Goal: Check status: Check status

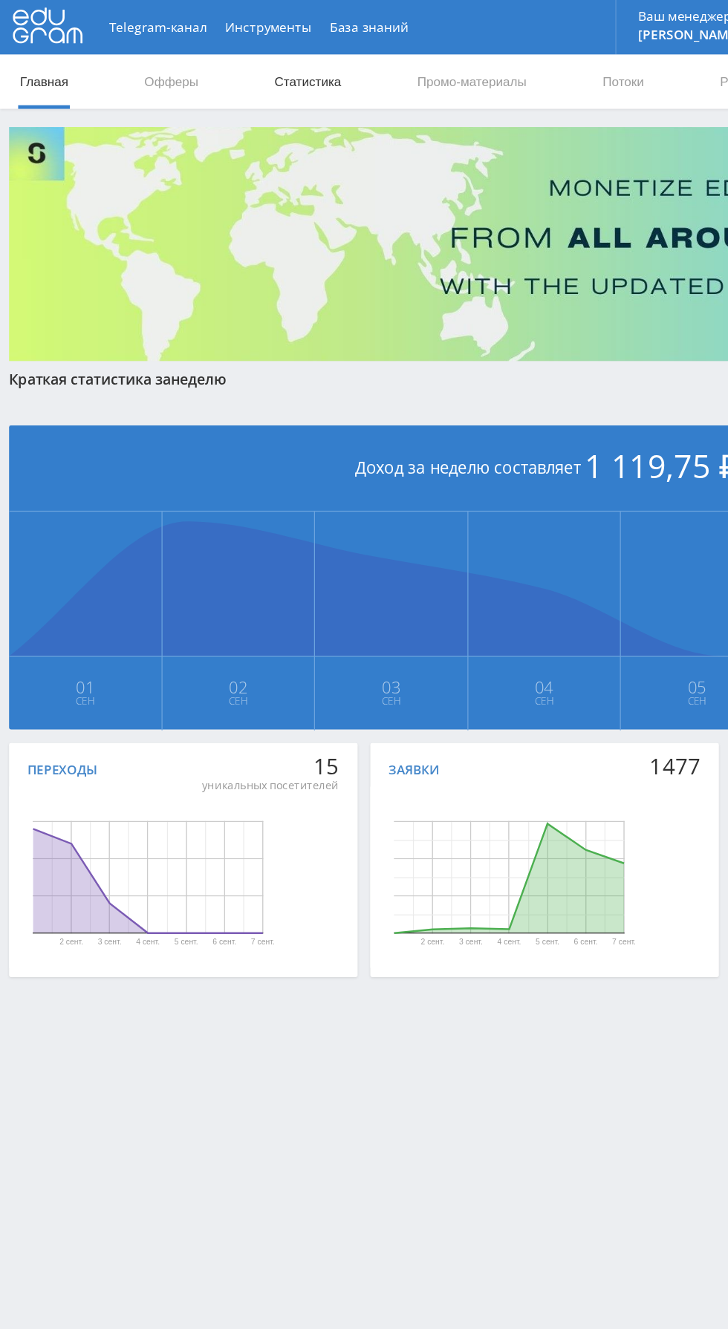
click at [255, 71] on link "Статистика" at bounding box center [252, 67] width 58 height 45
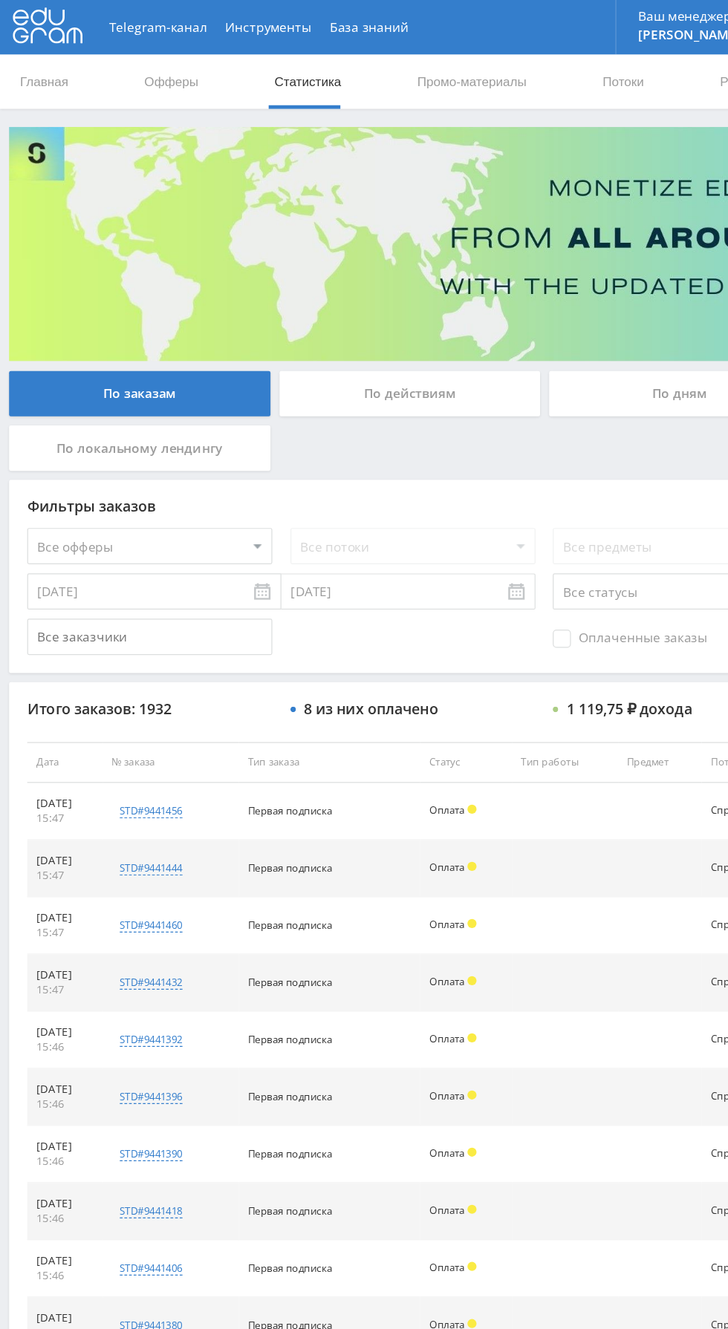
click at [541, 333] on div "По дням" at bounding box center [556, 322] width 214 height 37
click at [0, 0] on input "По дням" at bounding box center [0, 0] width 0 height 0
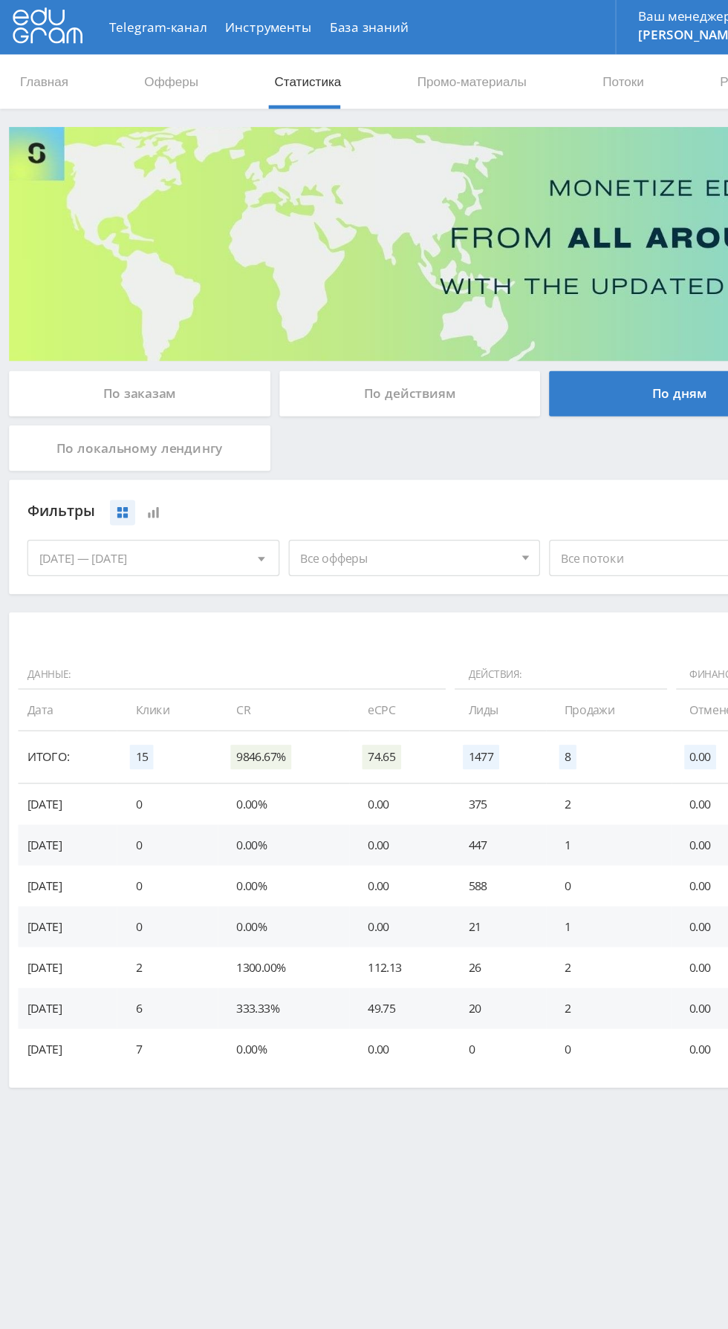
click at [374, 455] on span "Все офферы" at bounding box center [333, 457] width 174 height 28
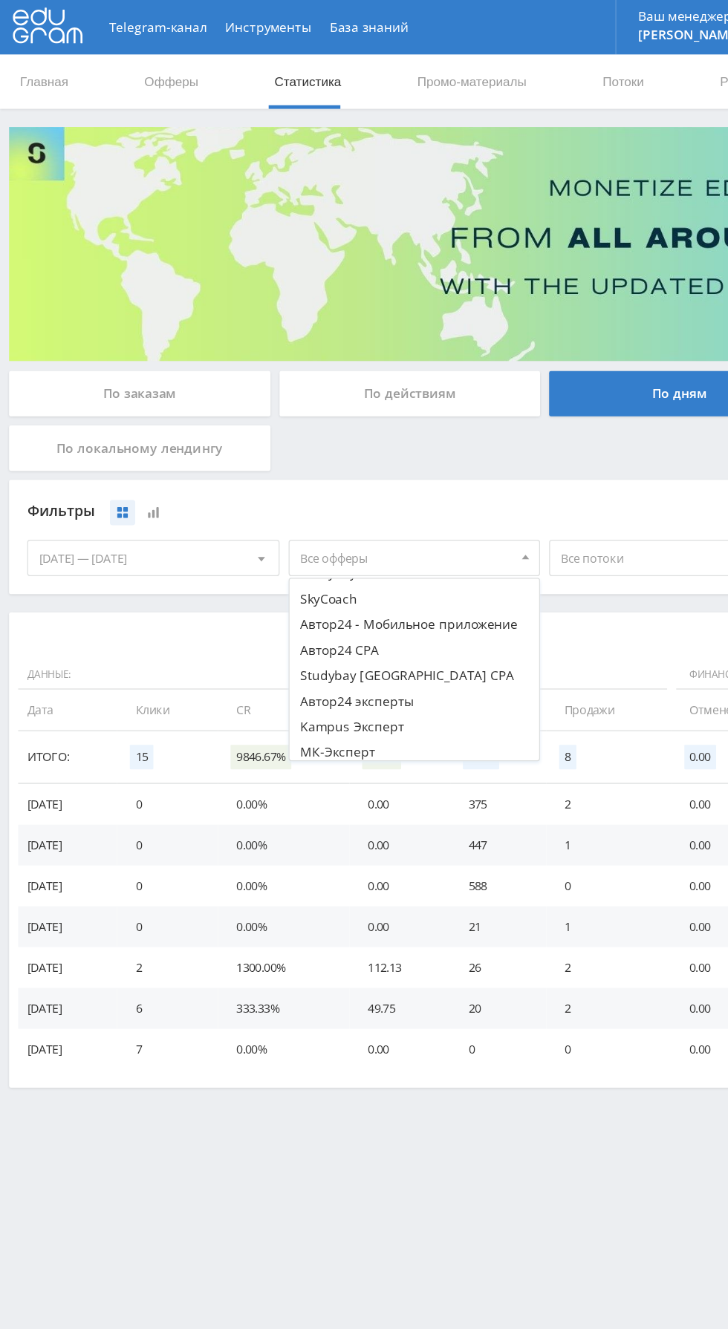
scroll to position [226, 0]
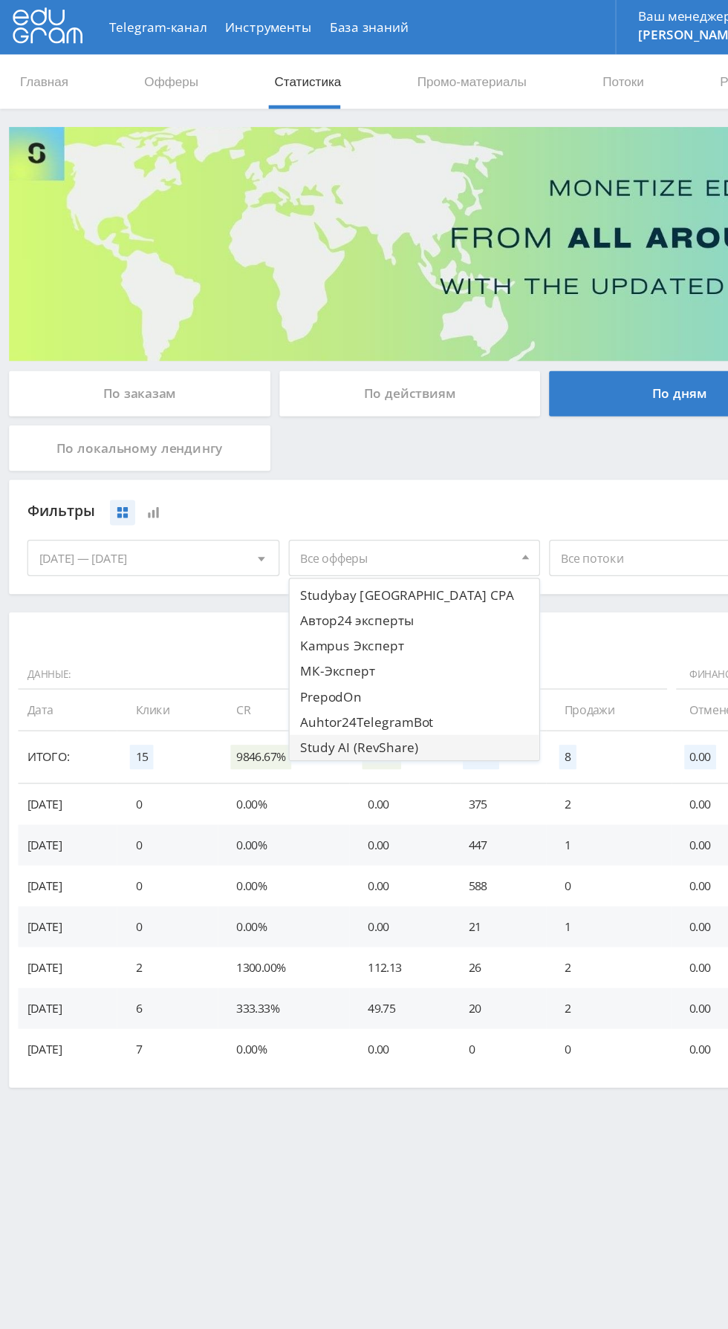
click at [342, 606] on button "Study AI (RevShare)" at bounding box center [339, 612] width 205 height 21
click at [445, 393] on div "Фильтры сбросить 01.09.2025 — 07.09.2025 Календарь Период Сентябрь, 2025 Пн Вт …" at bounding box center [445, 440] width 876 height 94
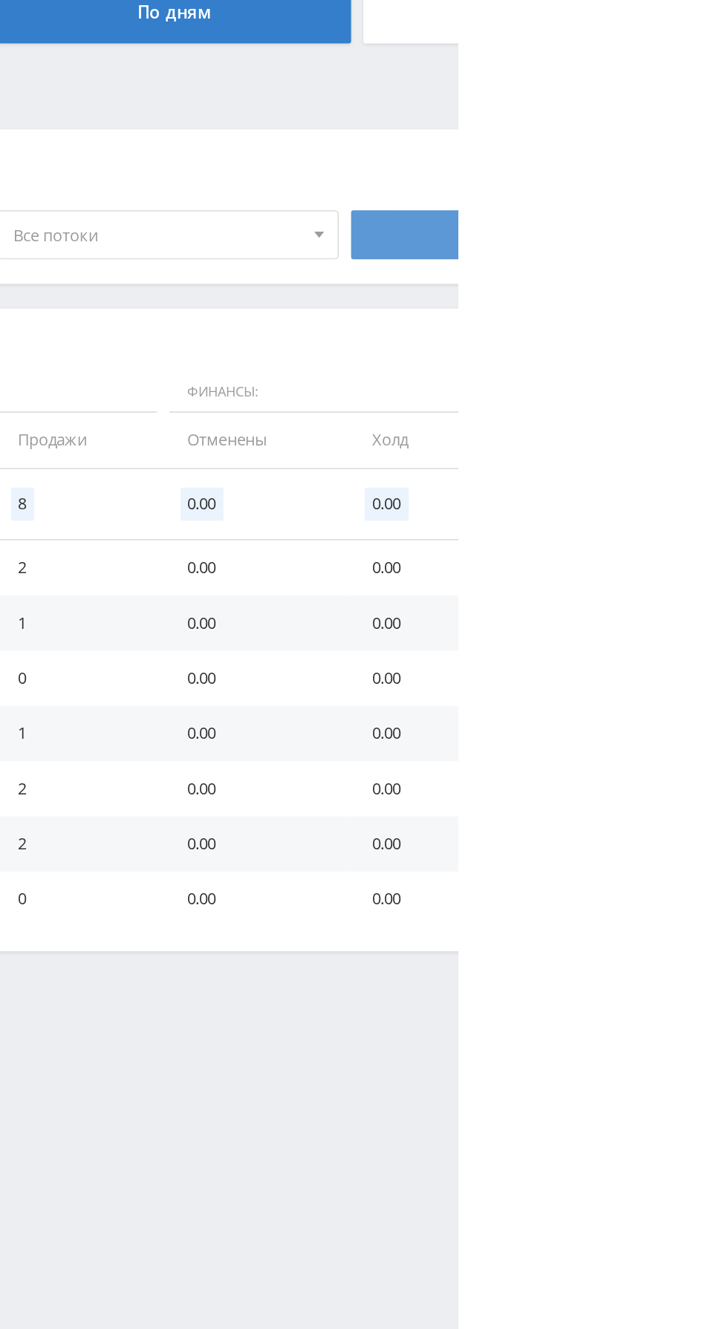
scroll to position [0, 0]
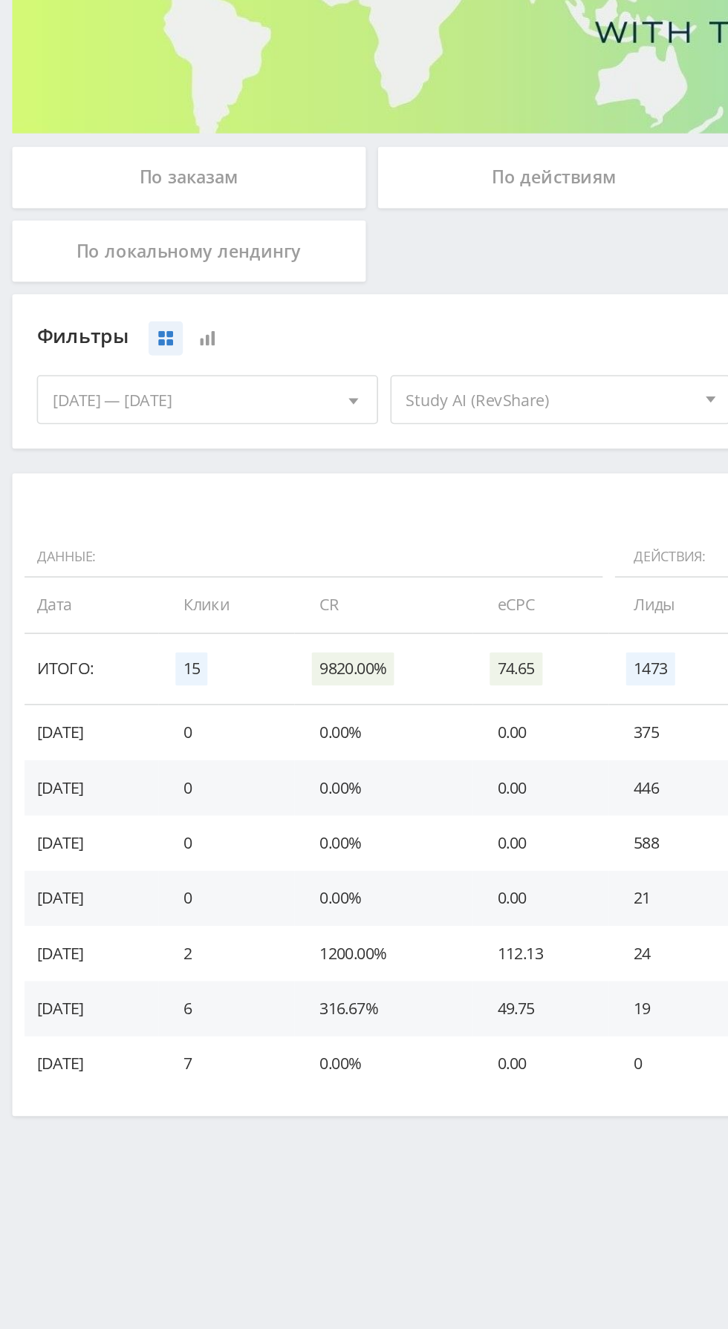
click at [78, 308] on div "По заказам" at bounding box center [114, 322] width 214 height 37
click at [0, 0] on input "По заказам" at bounding box center [0, 0] width 0 height 0
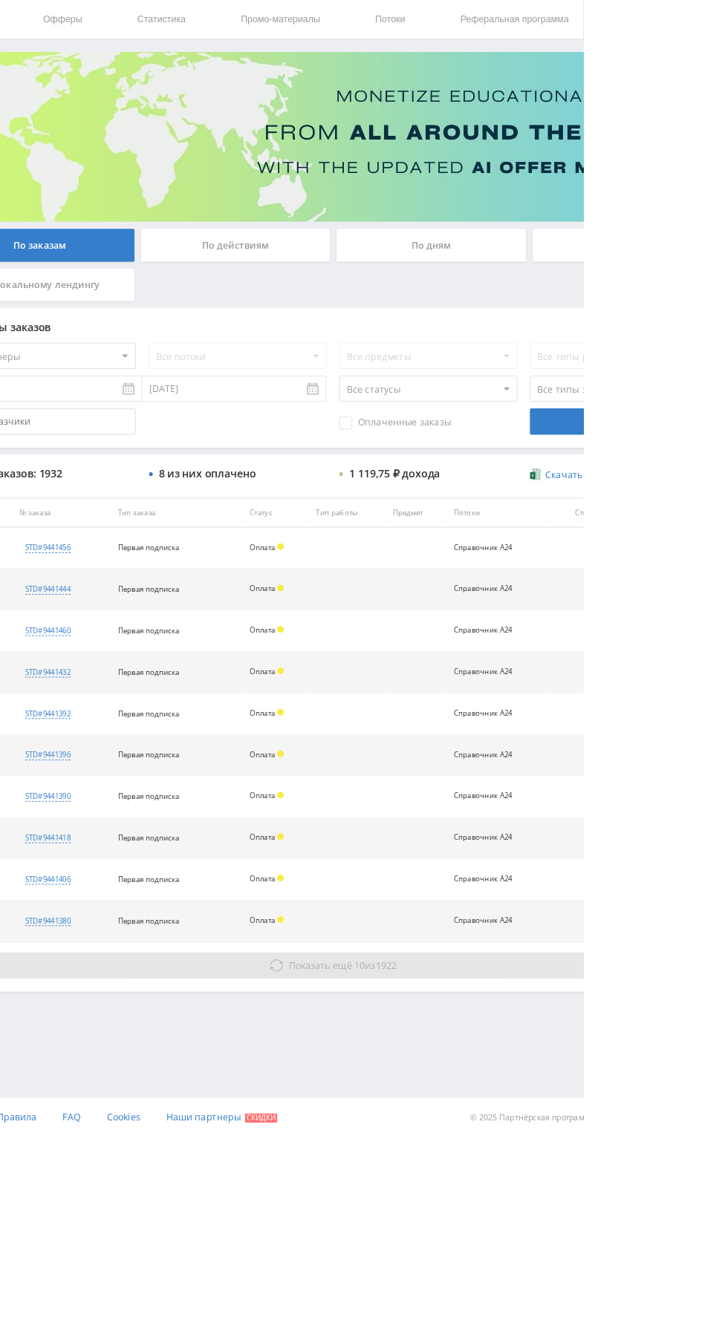
click at [486, 1132] on span "Показать ещё 10 из 1922" at bounding box center [457, 1135] width 122 height 14
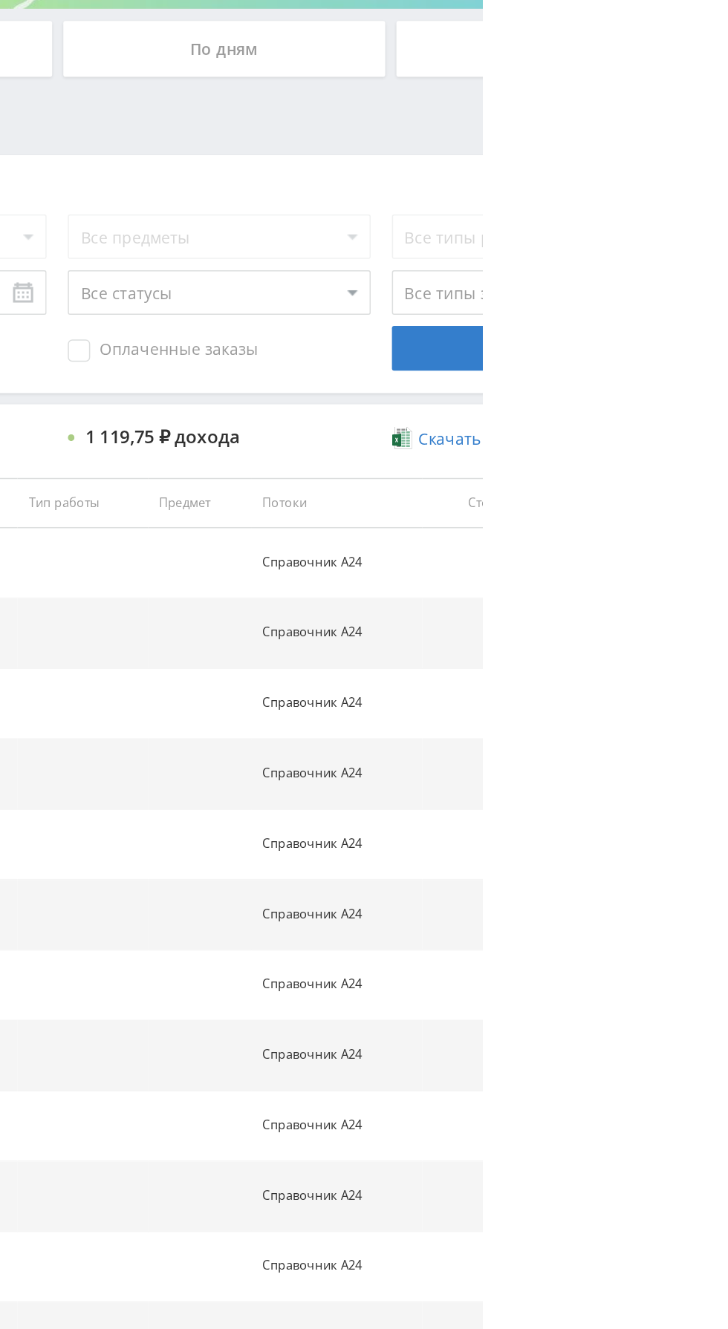
scroll to position [0, 0]
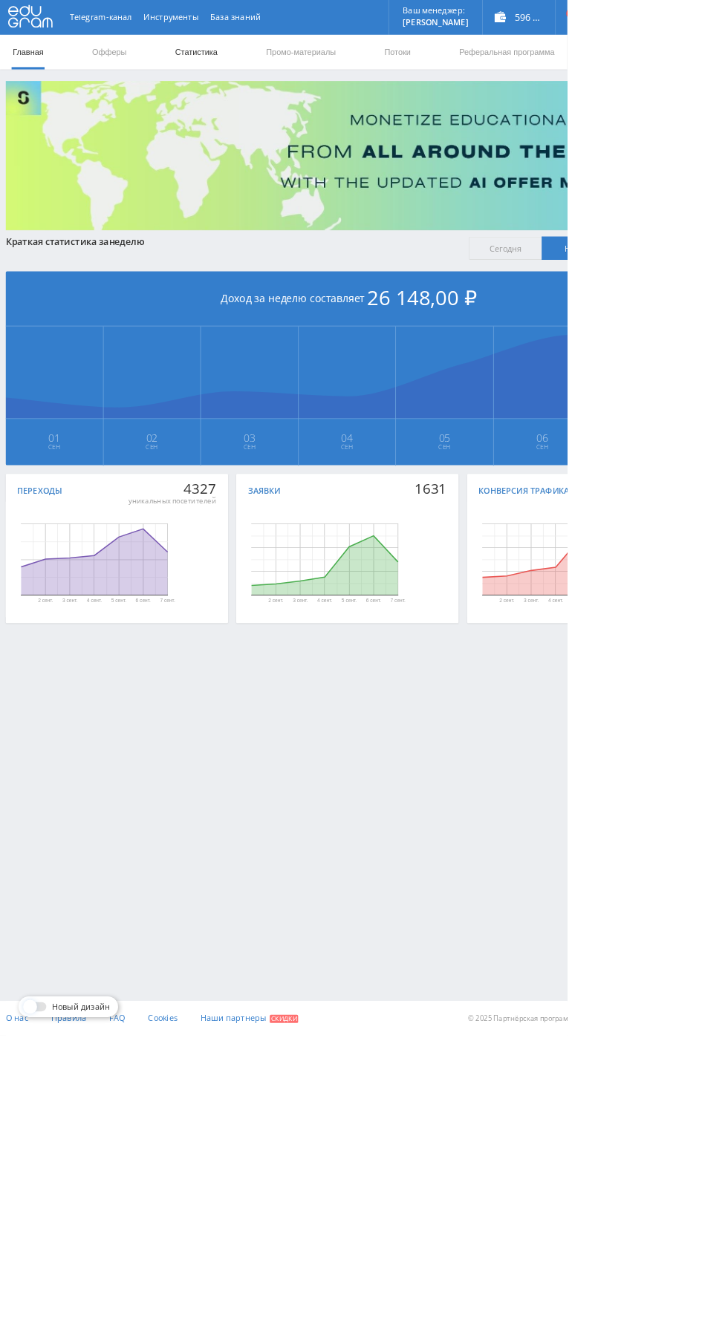
click at [258, 56] on link "Статистика" at bounding box center [252, 67] width 58 height 45
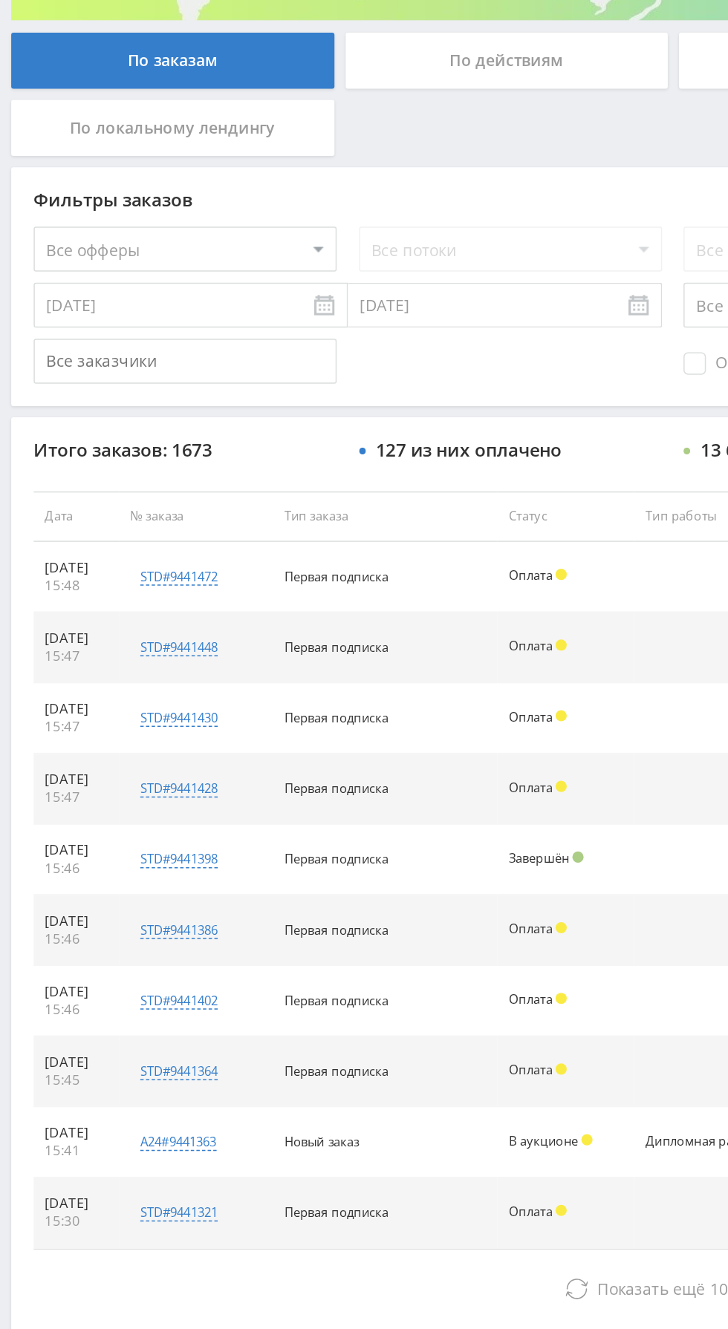
click at [167, 443] on select "Все офферы MyStylus MyStylus - Revshare Кампус AI Studybay Автор24 Studybay Bra…" at bounding box center [122, 447] width 201 height 30
select select "376"
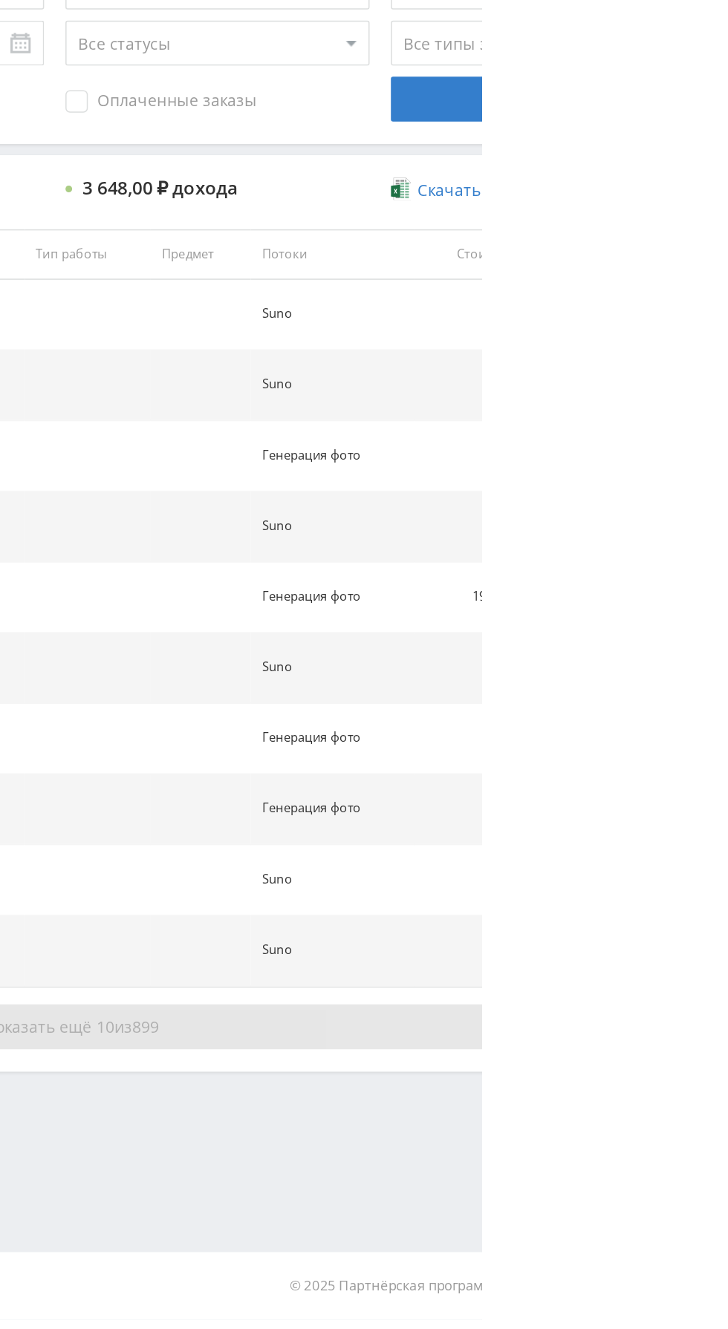
click at [723, 1126] on button "Показать ещё 10 из 899" at bounding box center [445, 1136] width 847 height 30
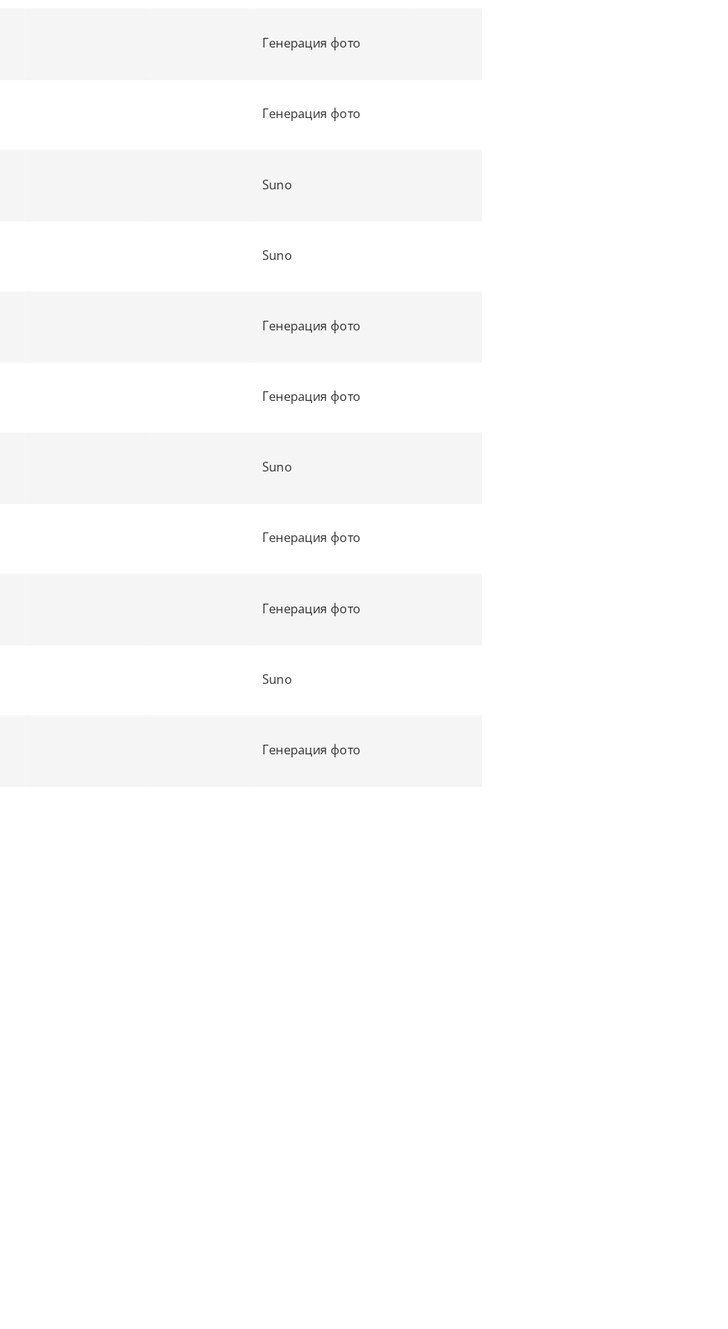
scroll to position [370, 0]
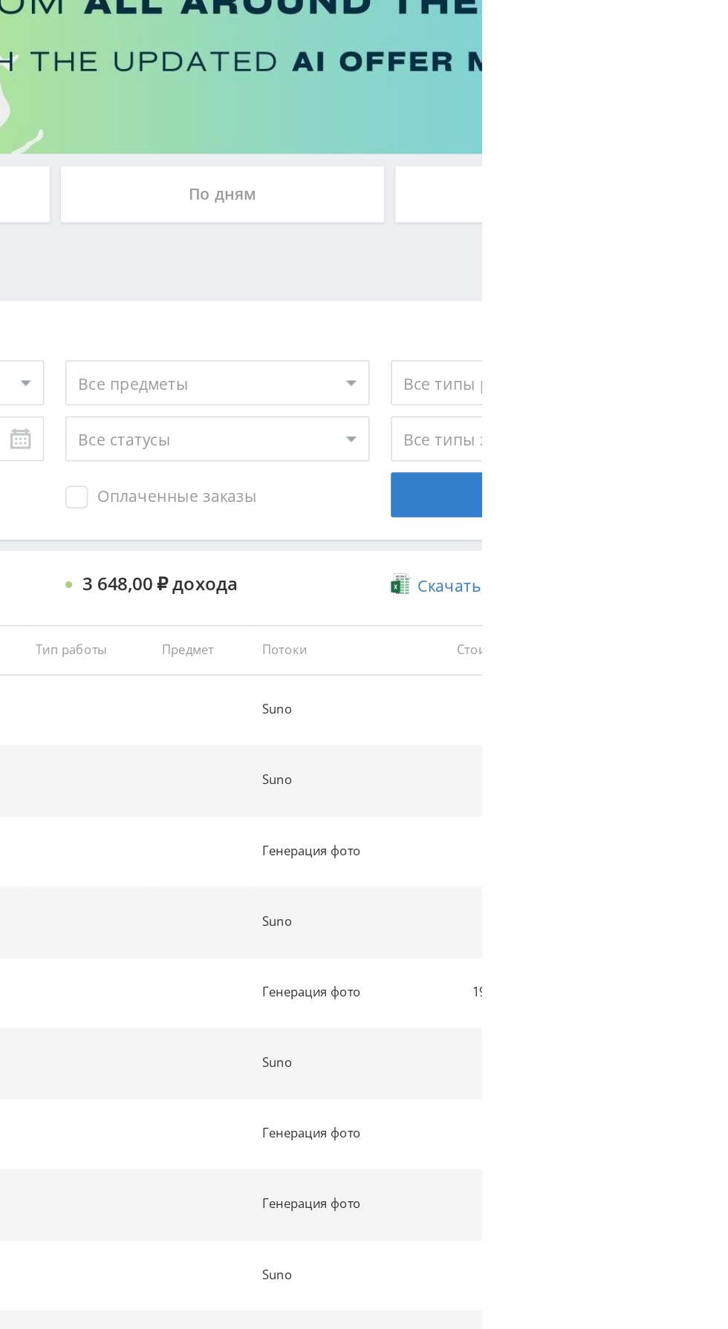
scroll to position [0, 0]
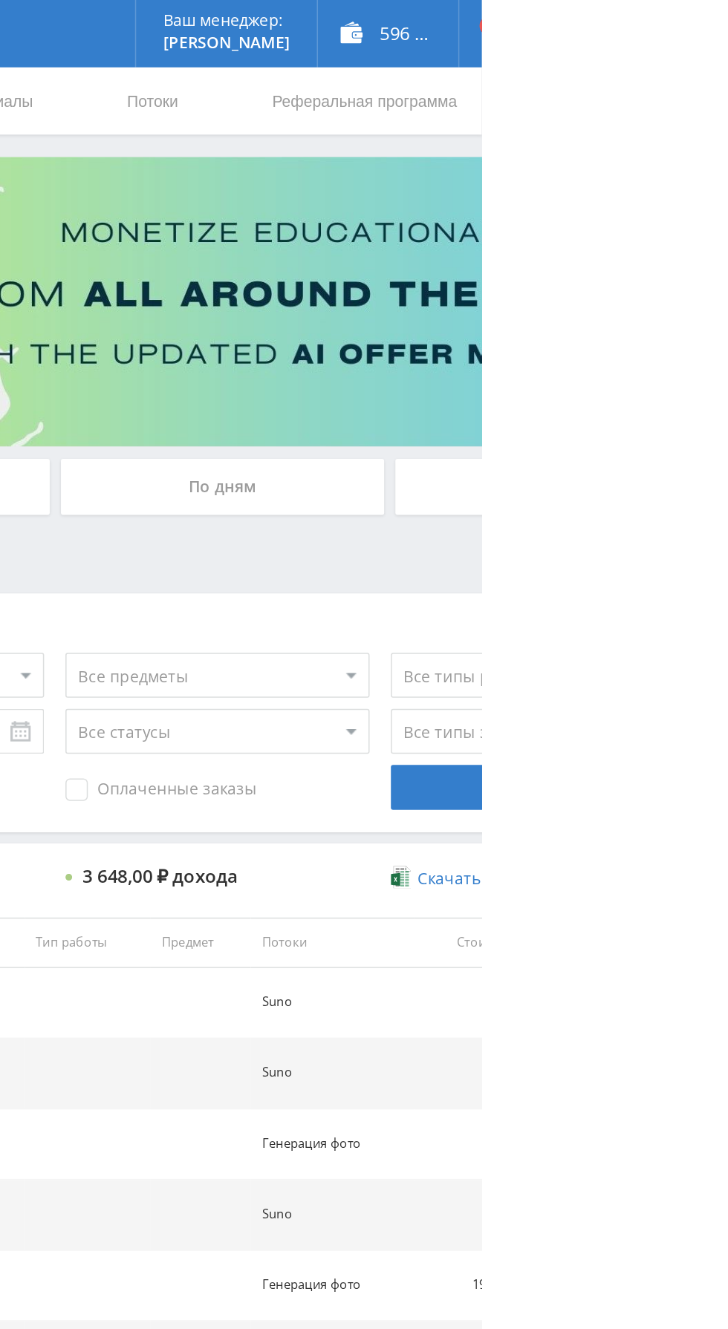
click at [618, 319] on div "По дням" at bounding box center [556, 322] width 214 height 37
click at [0, 0] on input "По дням" at bounding box center [0, 0] width 0 height 0
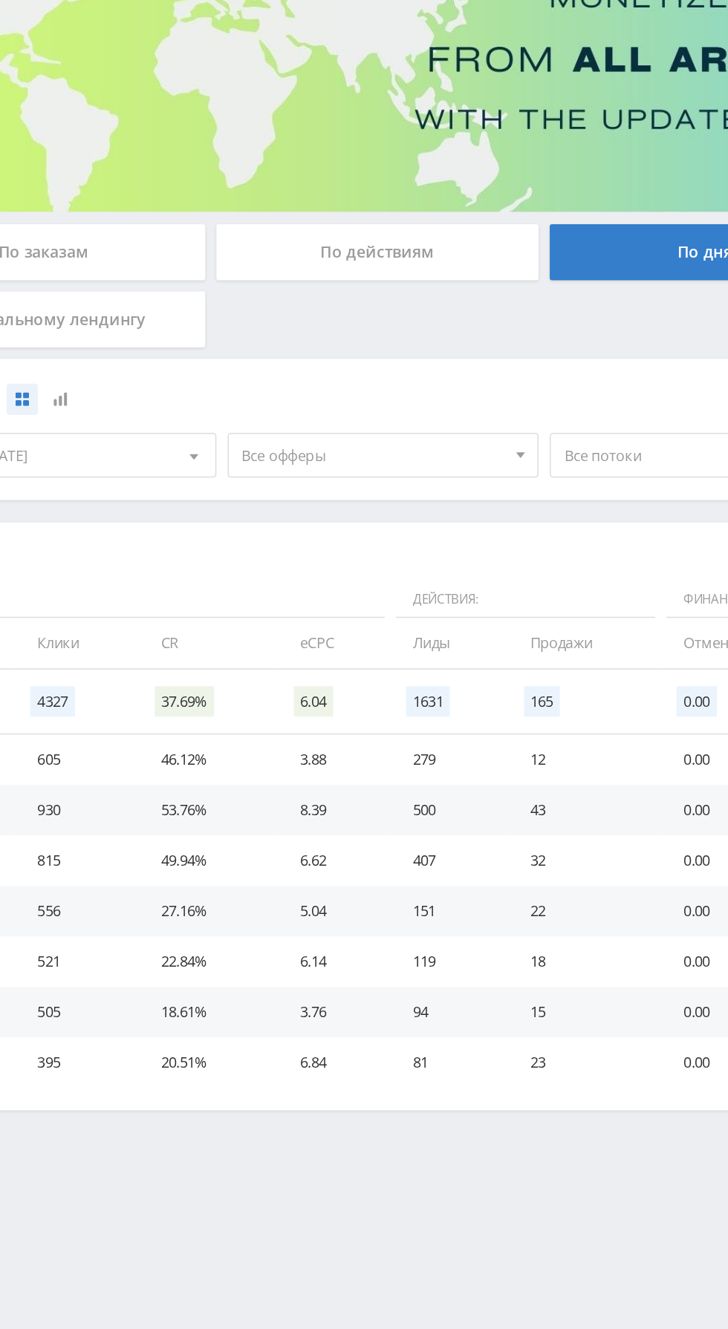
click at [361, 457] on span "Все офферы" at bounding box center [333, 457] width 174 height 28
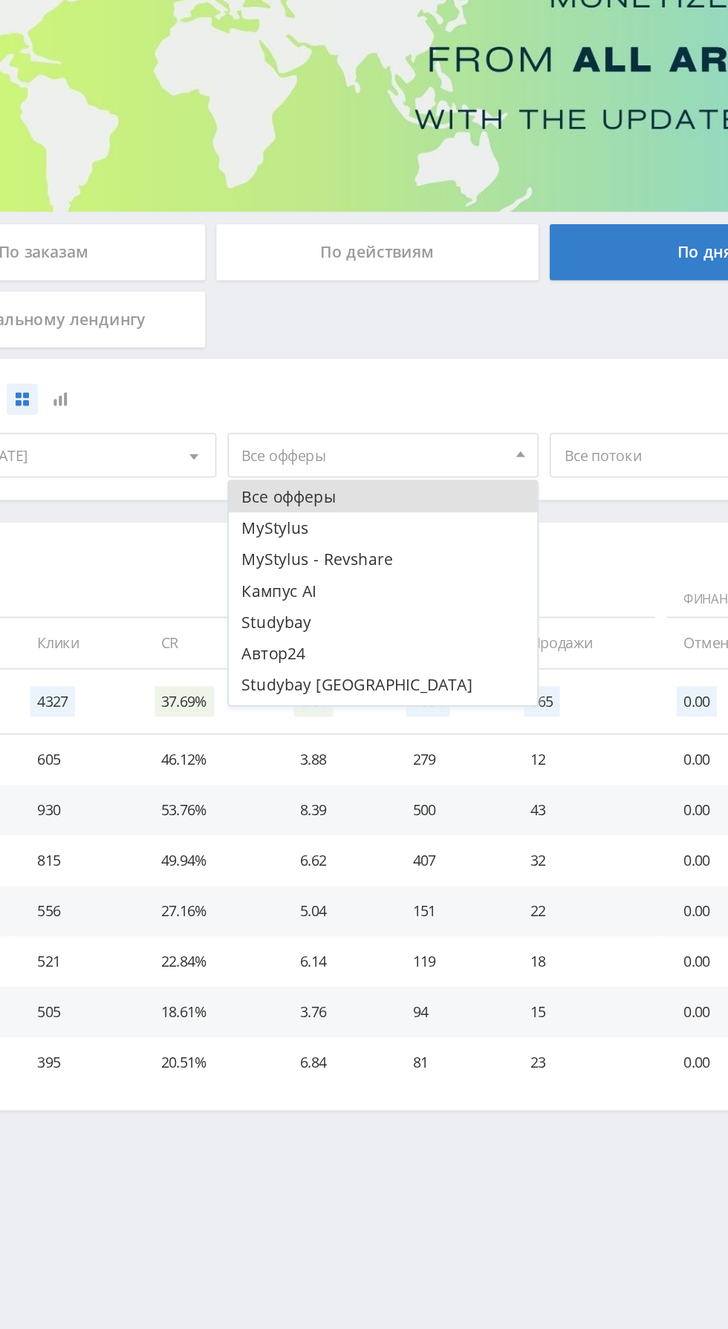
scroll to position [18, 0]
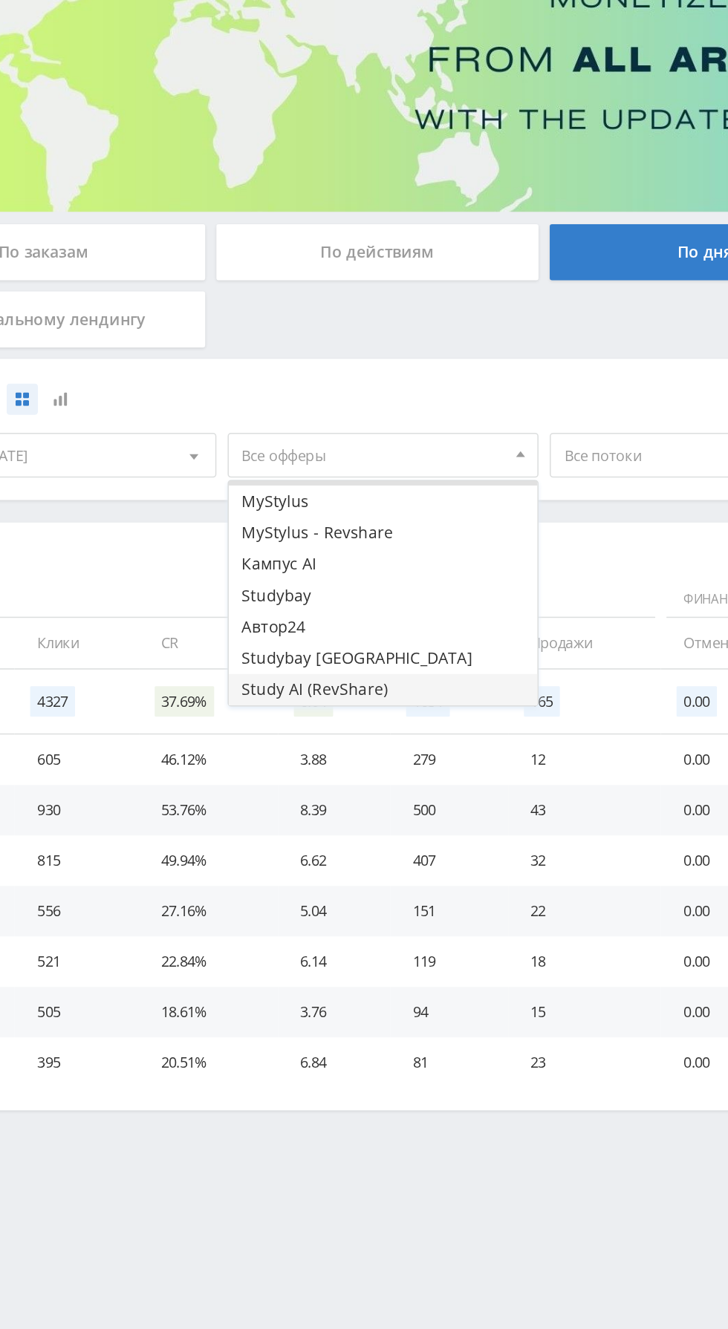
click at [357, 609] on button "Study AI (RevShare)" at bounding box center [339, 612] width 205 height 21
